Goal: Task Accomplishment & Management: Manage account settings

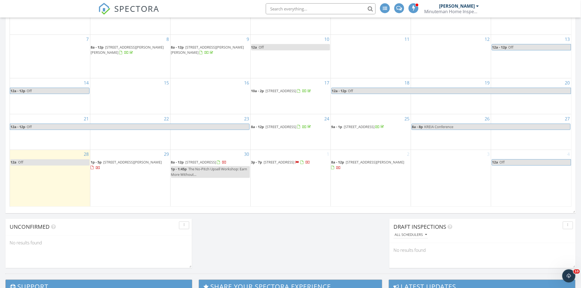
scroll to position [302, 0]
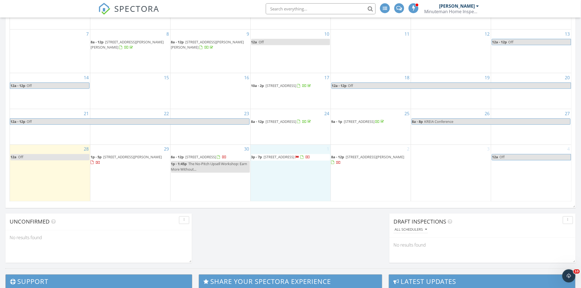
click at [287, 179] on div "1 3p - 7p 350 Wyldwood Wy, Berea 40403" at bounding box center [291, 173] width 80 height 56
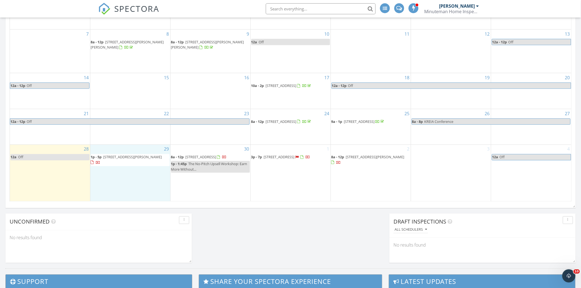
click at [142, 190] on div "29 1p - 5p 321 Hollywood Dr, Corbin 40701" at bounding box center [130, 173] width 80 height 56
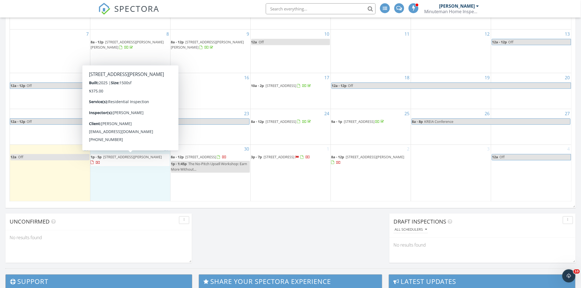
click at [124, 155] on span "321 Hollywood Dr, Corbin 40701" at bounding box center [132, 157] width 58 height 5
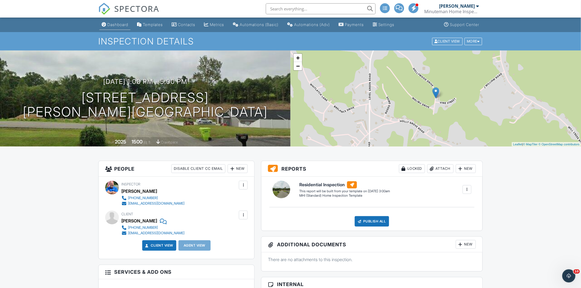
click at [110, 25] on div "Dashboard" at bounding box center [117, 24] width 21 height 5
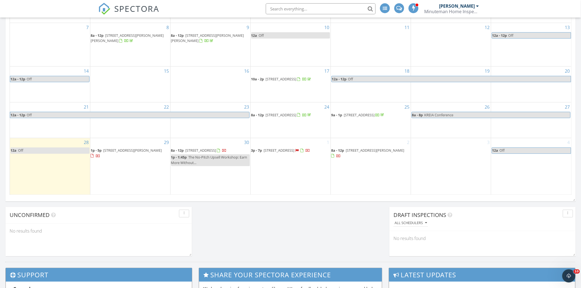
scroll to position [314, 0]
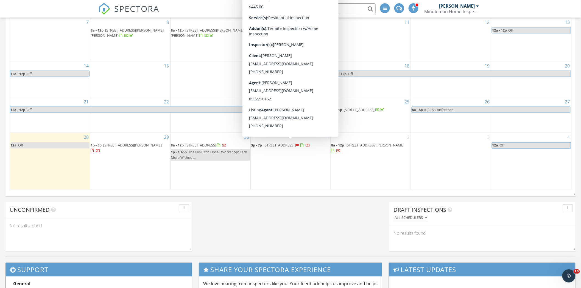
click at [279, 143] on span "[STREET_ADDRESS]" at bounding box center [279, 145] width 31 height 5
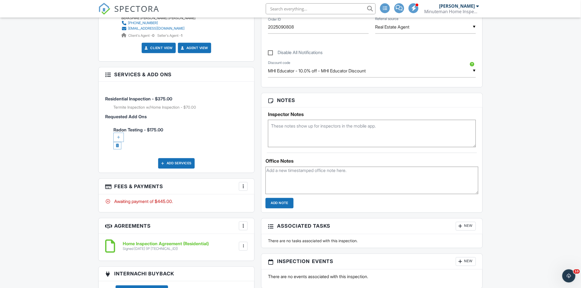
scroll to position [275, 0]
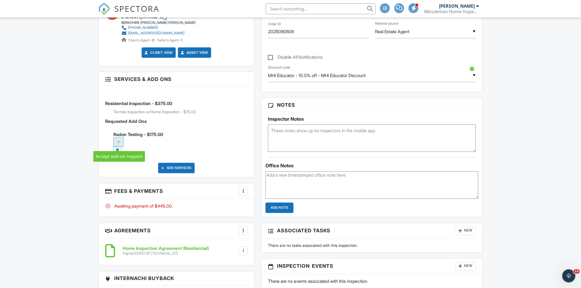
click at [119, 143] on div at bounding box center [118, 141] width 10 height 9
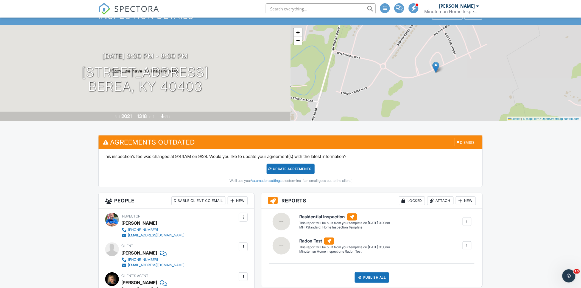
scroll to position [16, 0]
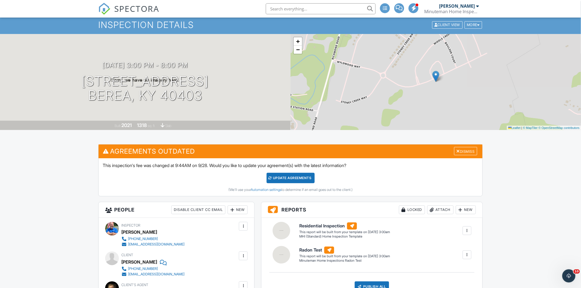
click at [296, 178] on div "Update Agreements" at bounding box center [290, 178] width 48 height 10
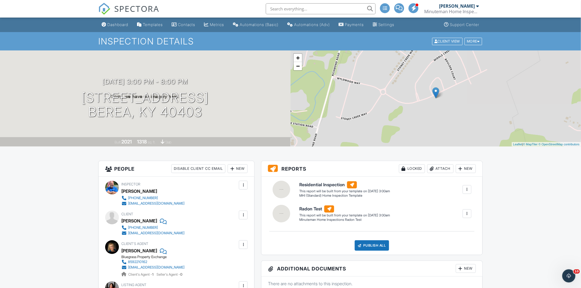
drag, startPoint x: 114, startPoint y: 23, endPoint x: 155, endPoint y: 25, distance: 41.7
click at [114, 23] on div "Dashboard" at bounding box center [117, 24] width 21 height 5
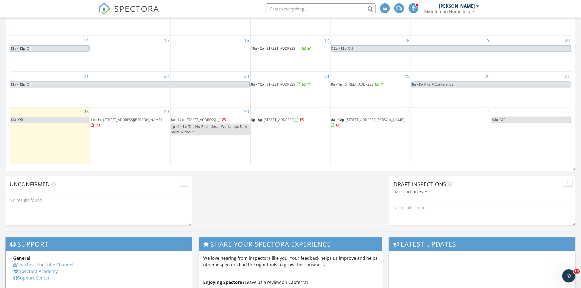
scroll to position [323, 0]
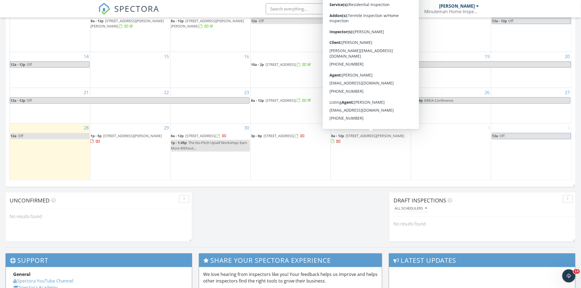
click at [359, 134] on span "336 Northway Dr, Berea 40403" at bounding box center [375, 136] width 58 height 5
